Goal: Transaction & Acquisition: Purchase product/service

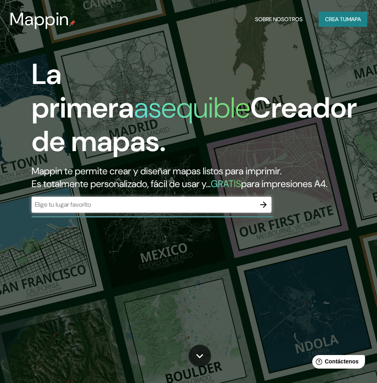
click at [79, 209] on input "text" at bounding box center [144, 204] width 224 height 9
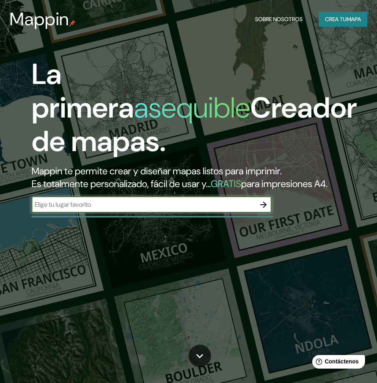
click at [338, 26] on button "Crea tu mapa" at bounding box center [342, 19] width 49 height 15
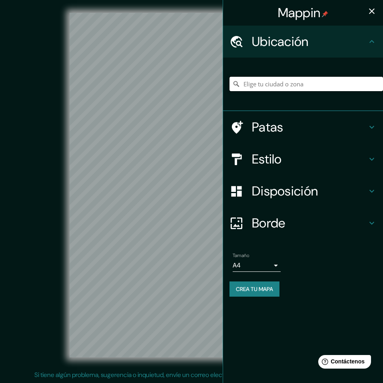
click at [256, 83] on input "Elige tu ciudad o zona" at bounding box center [305, 84] width 153 height 14
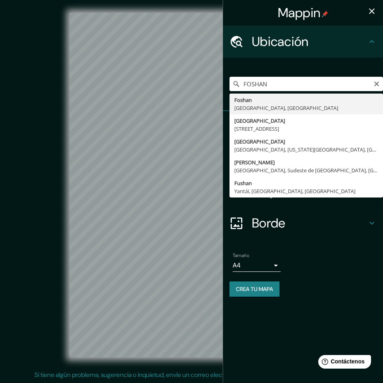
type input "[GEOGRAPHIC_DATA], [GEOGRAPHIC_DATA], [GEOGRAPHIC_DATA]"
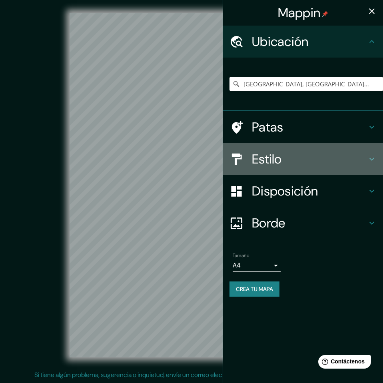
click at [303, 165] on h4 "Estilo" at bounding box center [309, 159] width 115 height 16
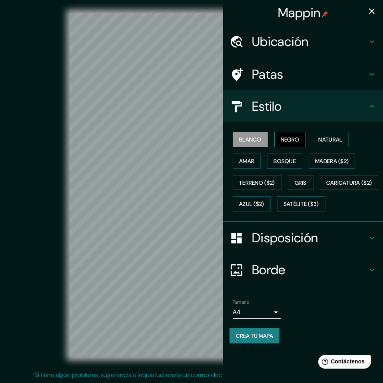
click at [297, 141] on font "Negro" at bounding box center [289, 139] width 19 height 7
click at [261, 339] on font "Crea tu mapa" at bounding box center [254, 335] width 37 height 7
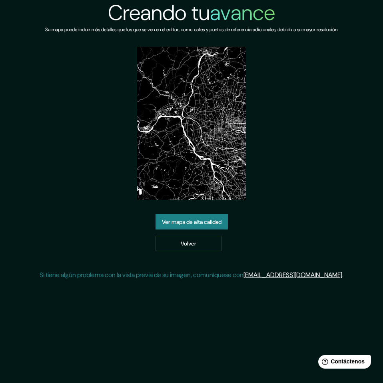
click at [211, 227] on link "Ver mapa de alta calidad" at bounding box center [191, 221] width 72 height 15
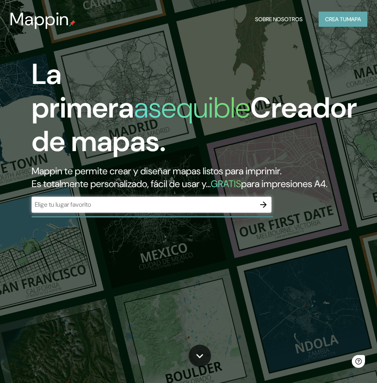
click at [335, 22] on font "Crea tu" at bounding box center [336, 19] width 22 height 7
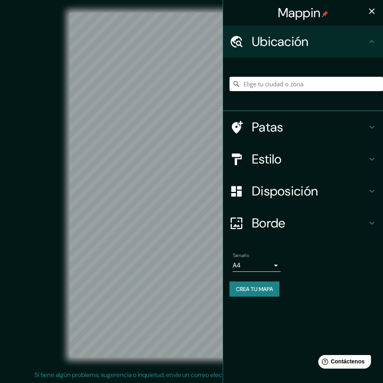
click at [295, 84] on input "Elige tu ciudad o zona" at bounding box center [305, 84] width 153 height 14
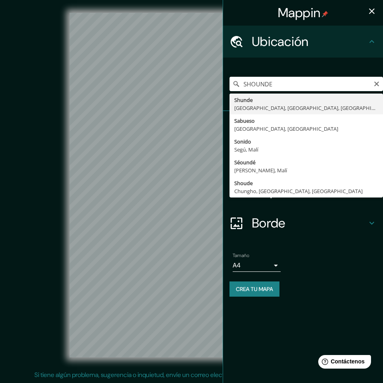
type input "Shunde, Foshan, Cantón, China"
